Goal: Check status

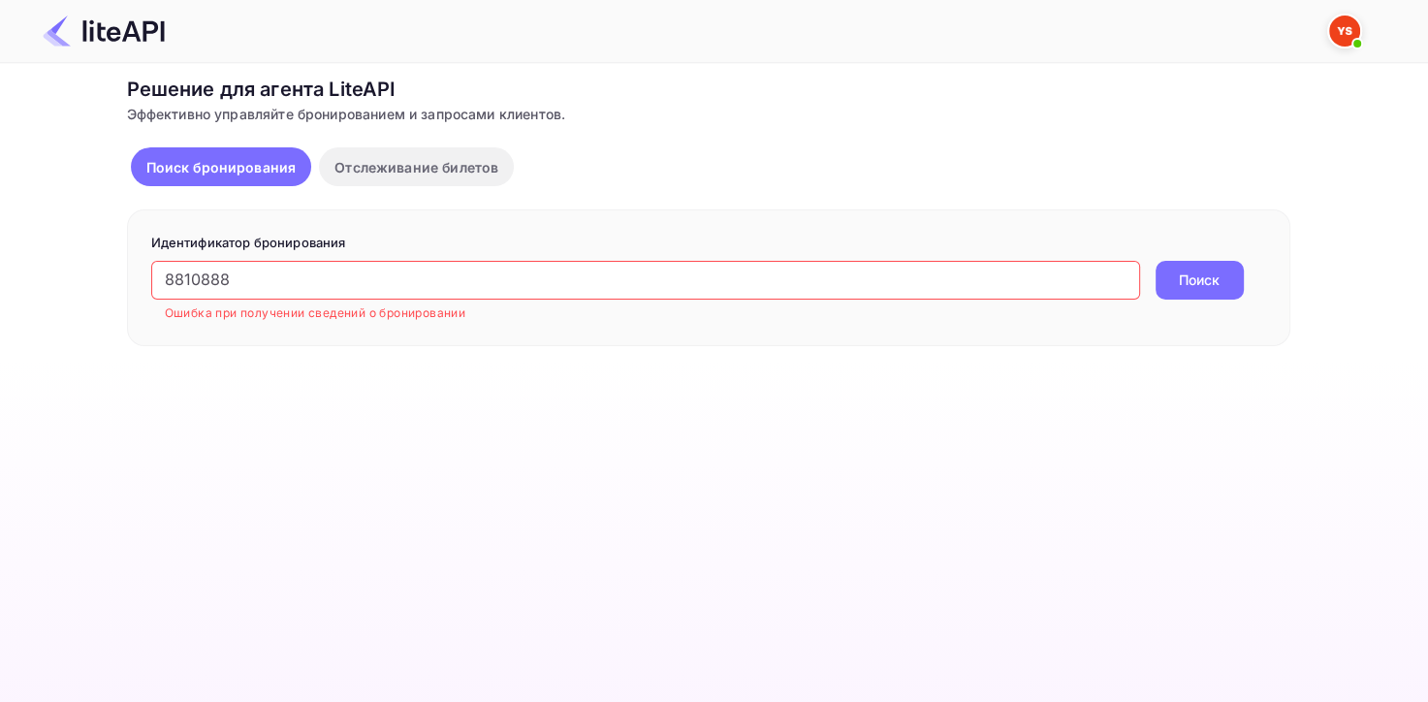
click at [168, 277] on input "8810888" at bounding box center [645, 280] width 989 height 39
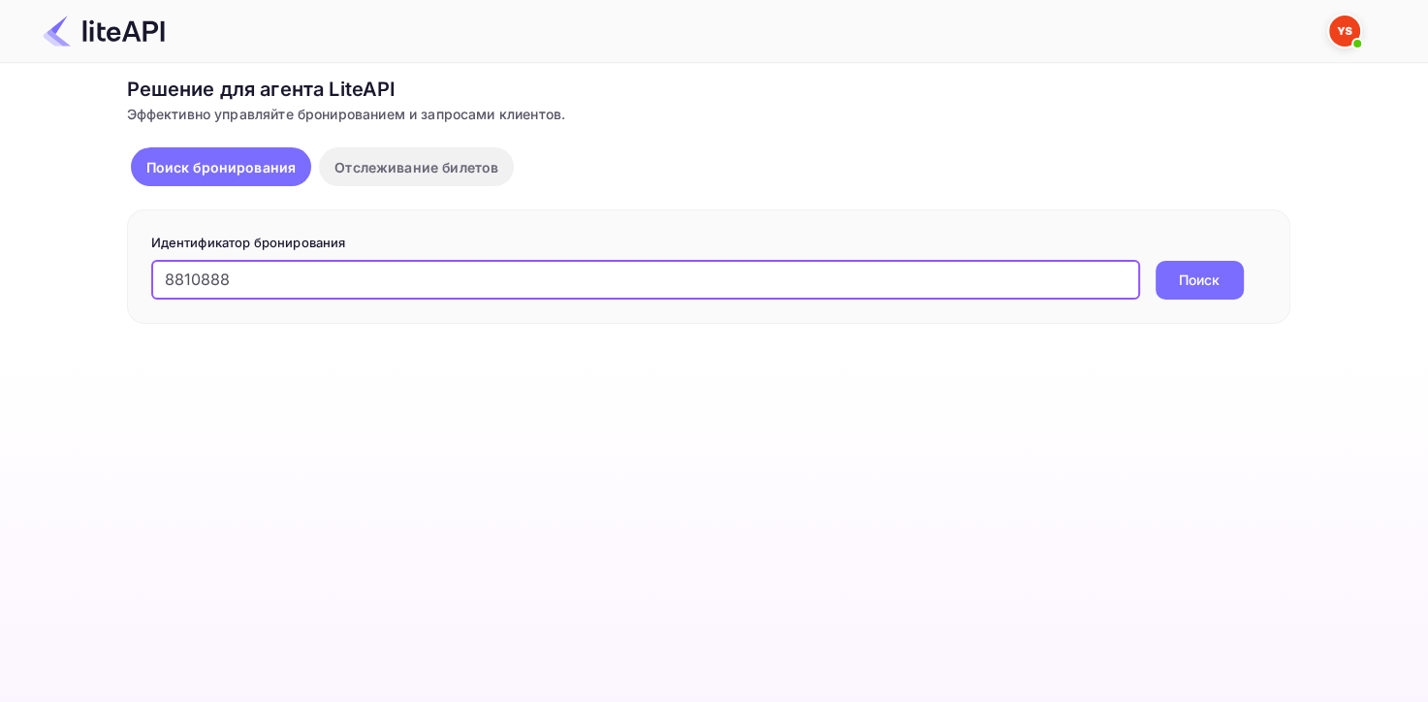
type input "8810888"
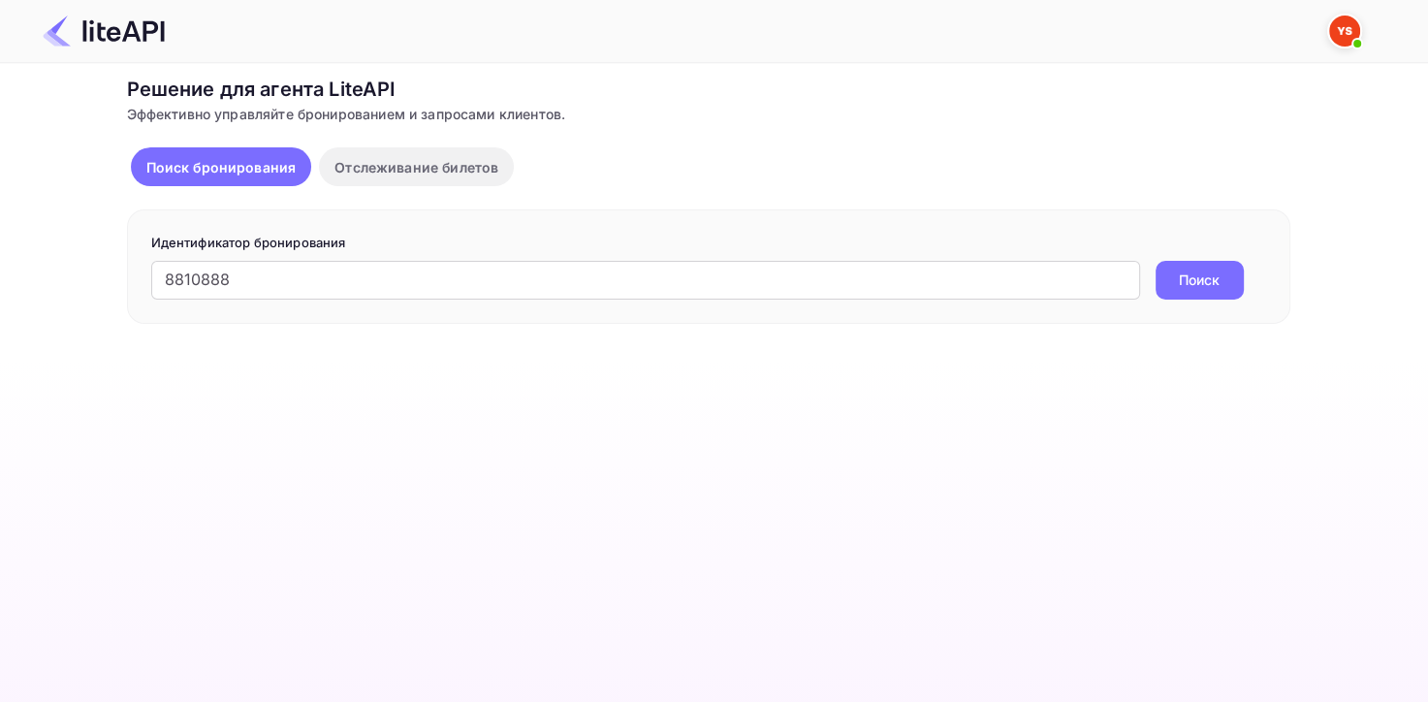
click at [1182, 299] on div "Идентификатор бронирования 8810888 ​ Поиск" at bounding box center [709, 266] width 1164 height 114
click at [1188, 287] on ya-tr-span "Поиск" at bounding box center [1199, 280] width 41 height 20
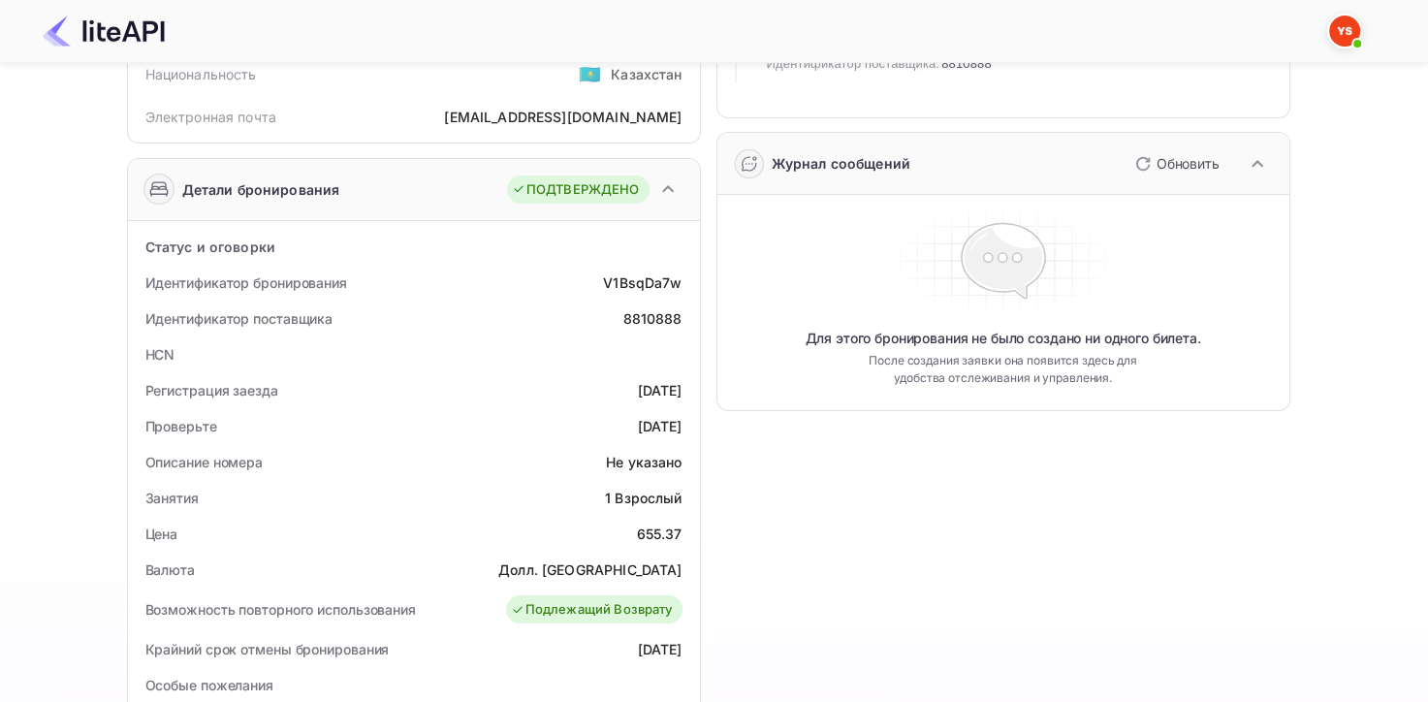
scroll to position [194, 0]
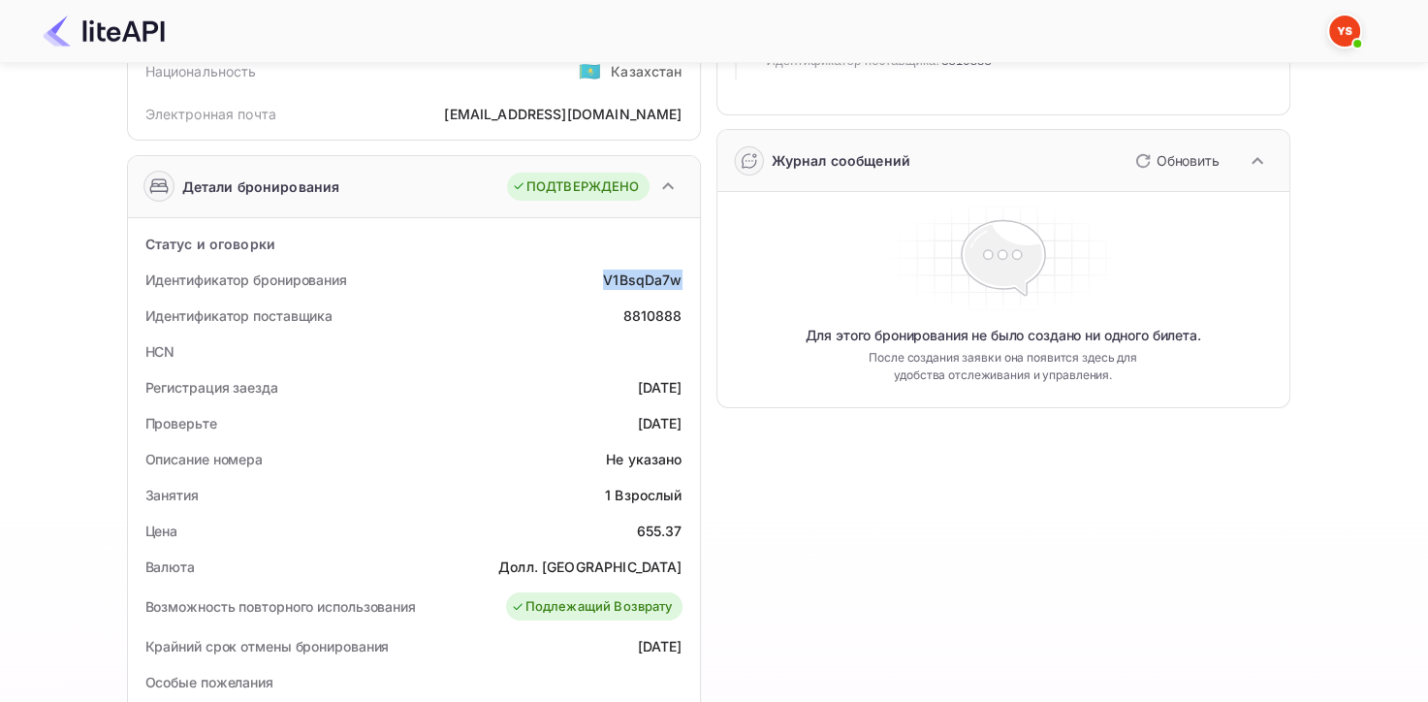
drag, startPoint x: 597, startPoint y: 274, endPoint x: 689, endPoint y: 272, distance: 92.2
click at [689, 272] on div "Идентификатор бронирования V1BsqDa7w" at bounding box center [414, 280] width 557 height 36
copy ya-tr-span "V1BsqDa7w"
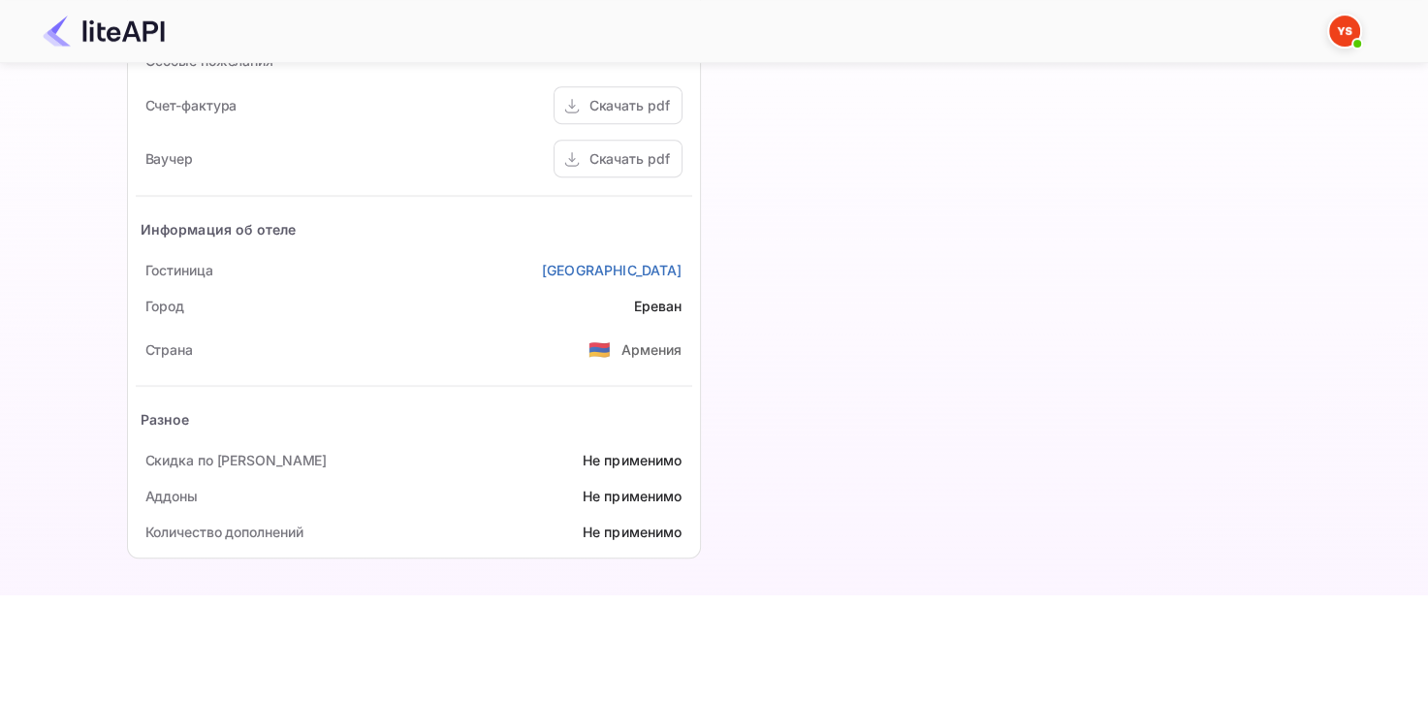
scroll to position [721, 0]
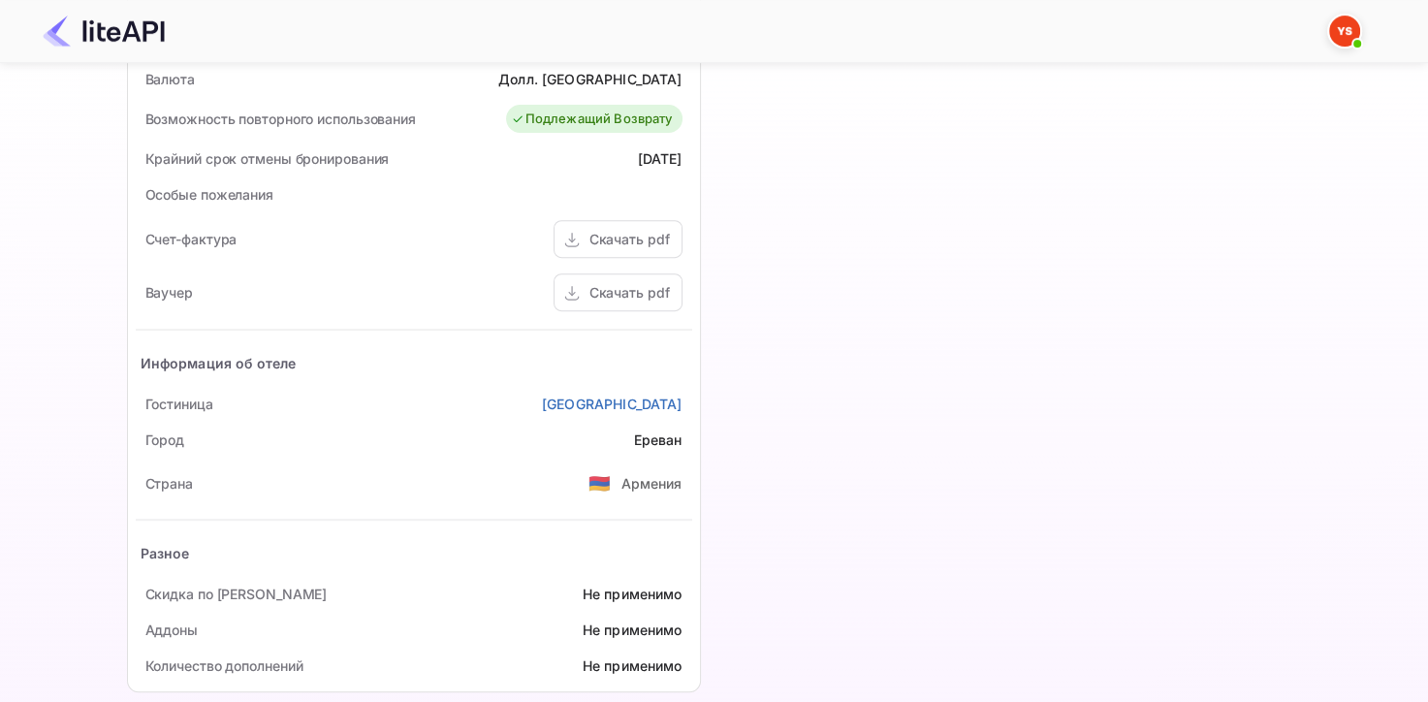
scroll to position [707, 0]
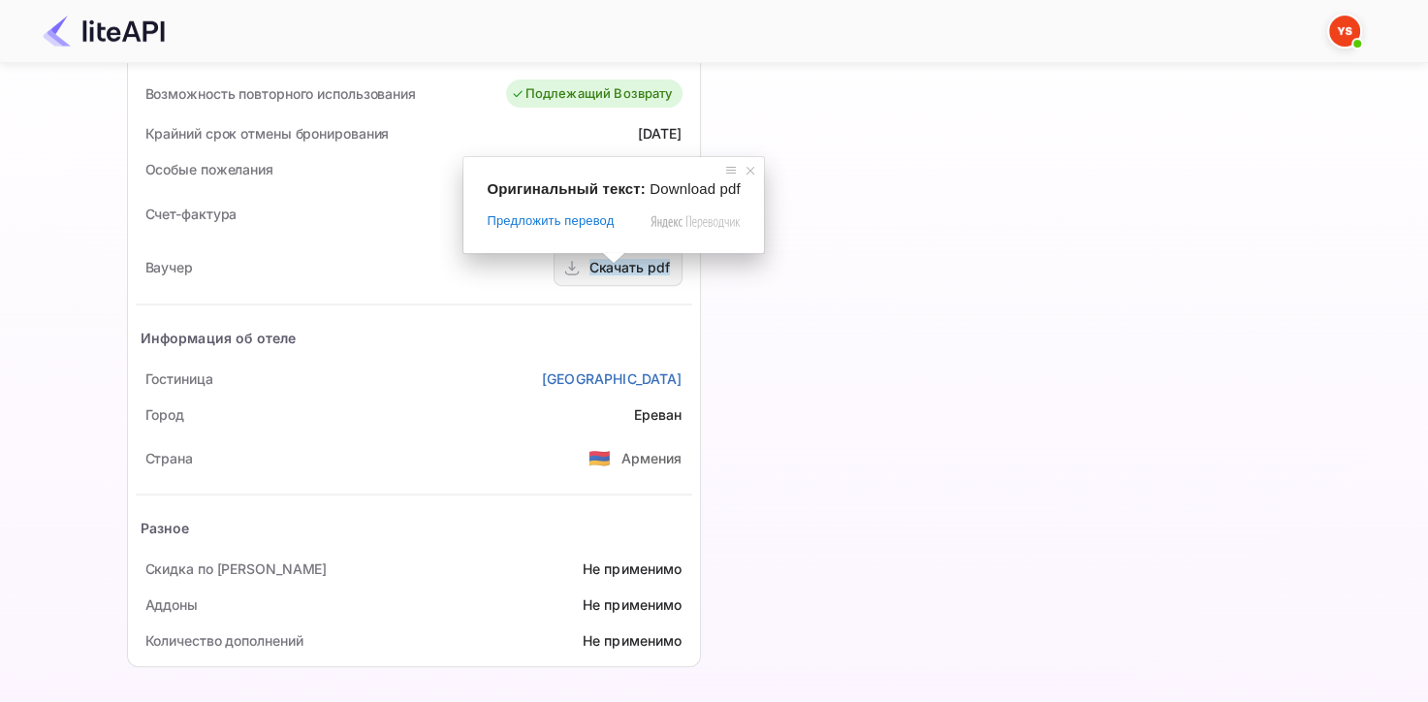
click at [616, 268] on ya-tr-span "Скачать pdf" at bounding box center [630, 267] width 80 height 16
